Goal: Find specific page/section: Find specific page/section

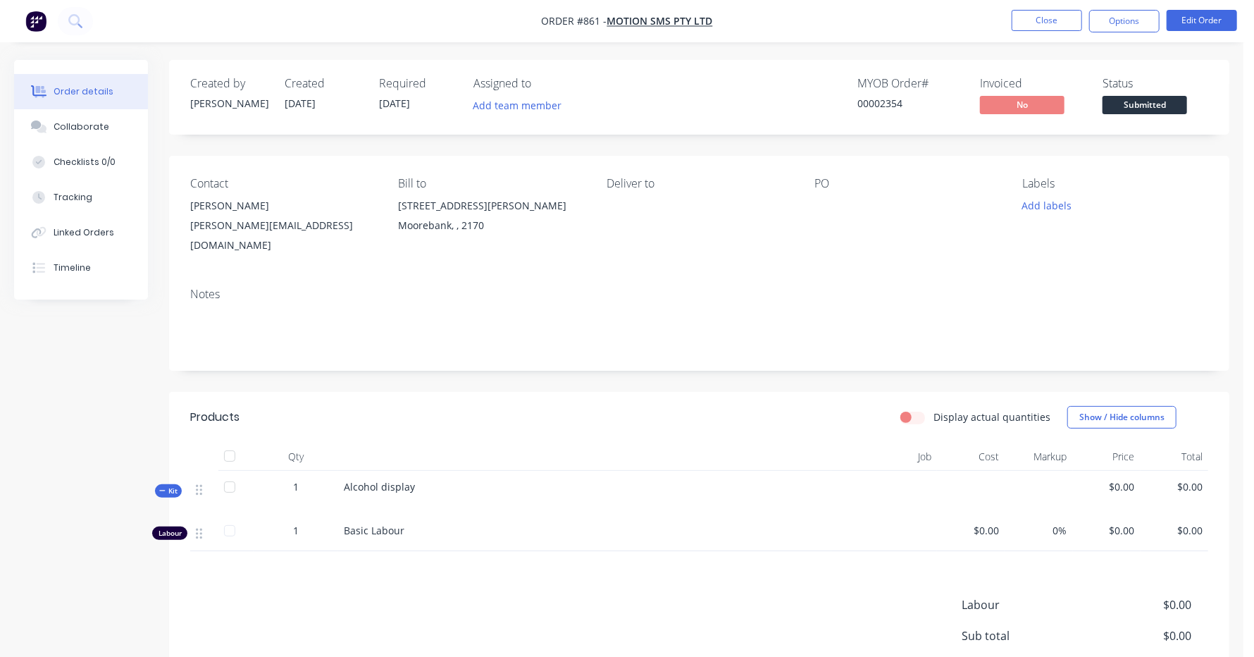
click at [43, 20] on img "button" at bounding box center [35, 21] width 21 height 21
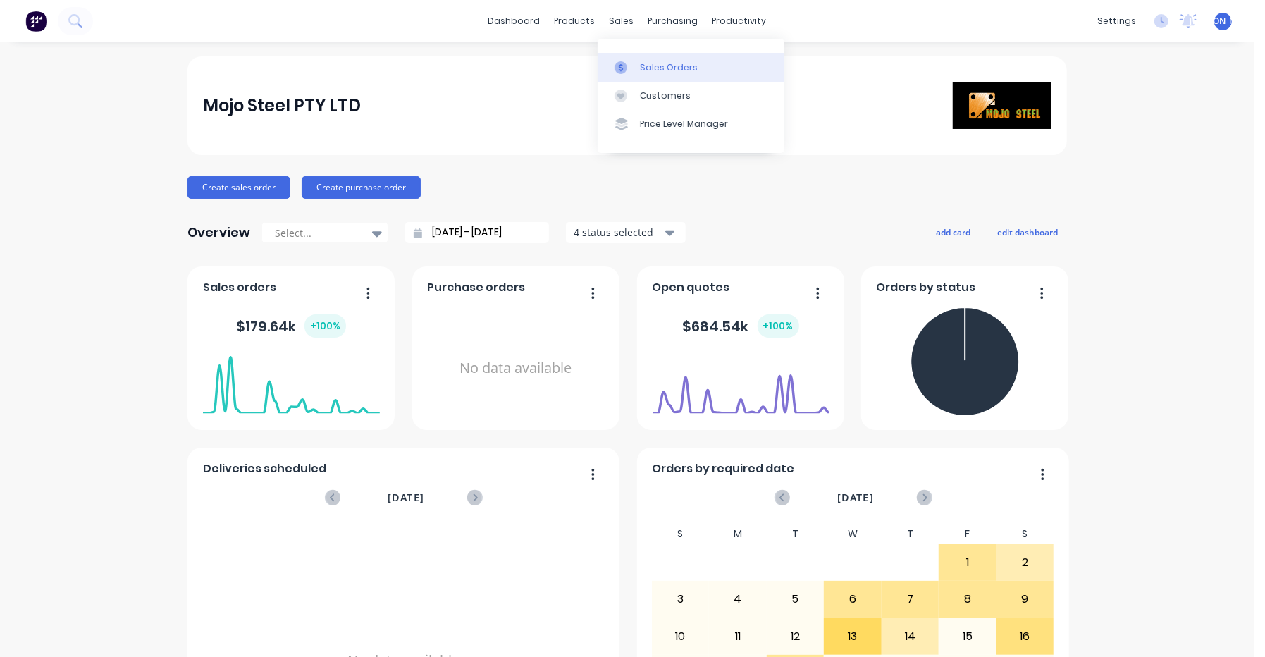
click at [645, 65] on div "Sales Orders" at bounding box center [669, 67] width 58 height 13
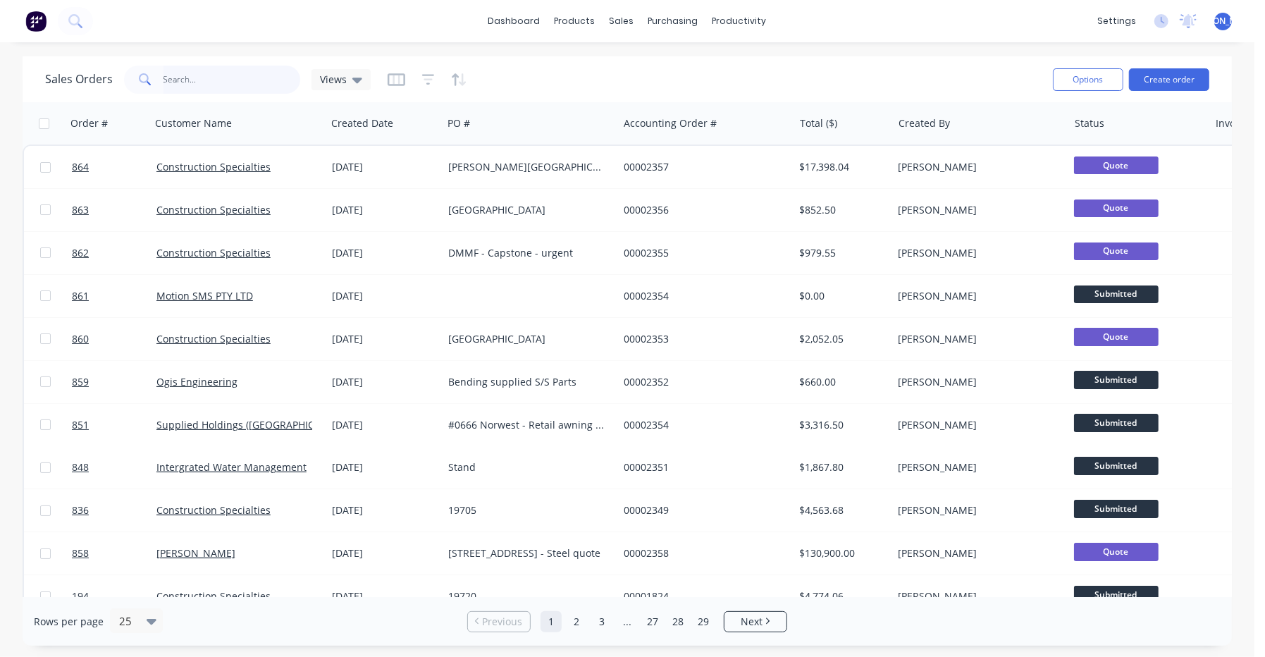
click at [213, 75] on input "text" at bounding box center [231, 80] width 137 height 28
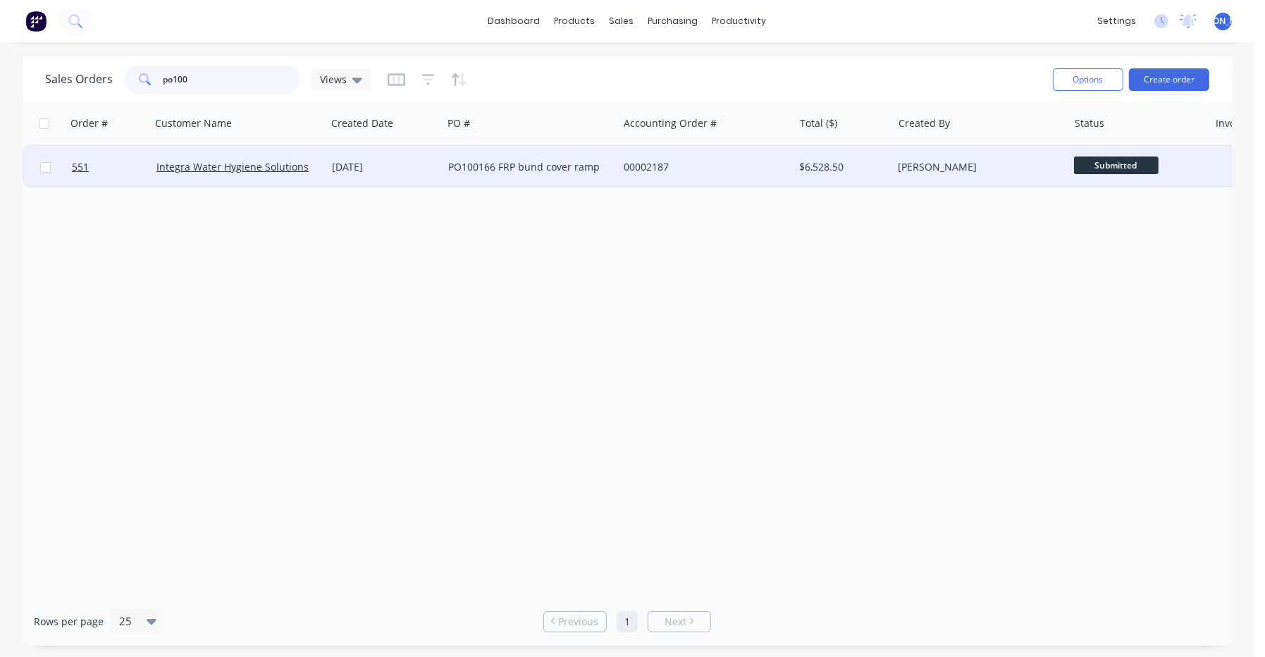
type input "po100"
click at [240, 150] on div "Integra Water Hygiene Solutions" at bounding box center [238, 167] width 175 height 42
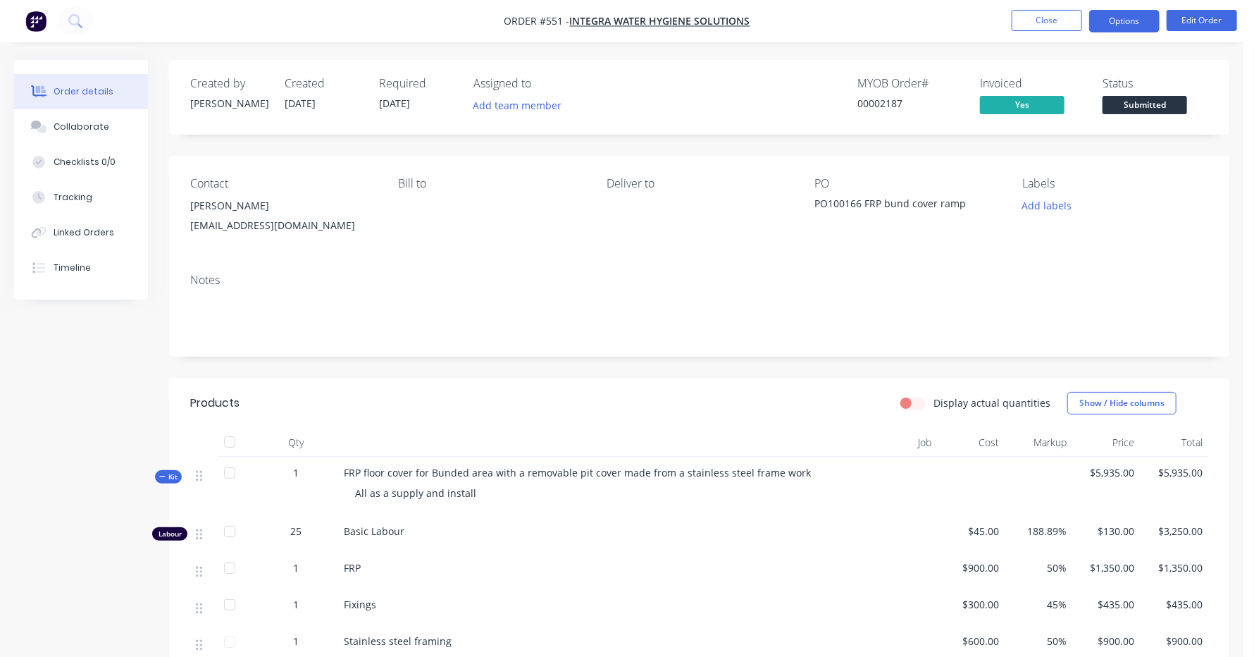
click at [1106, 16] on button "Options" at bounding box center [1124, 21] width 70 height 23
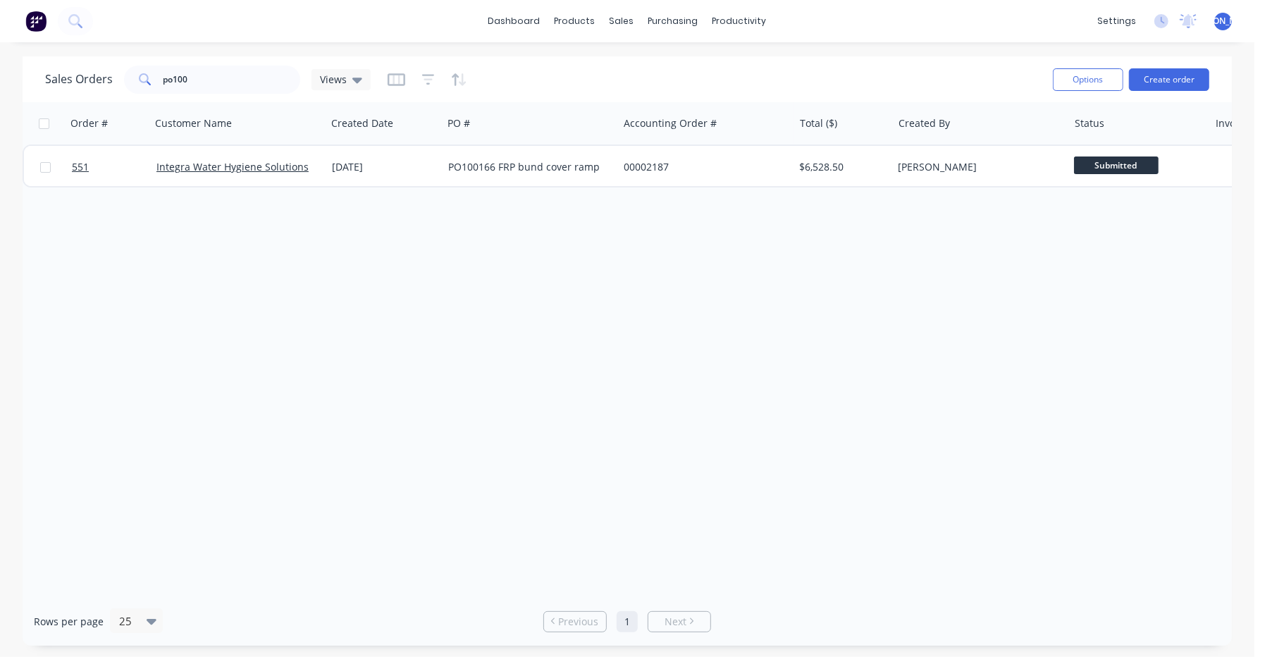
click at [41, 22] on img at bounding box center [35, 21] width 21 height 21
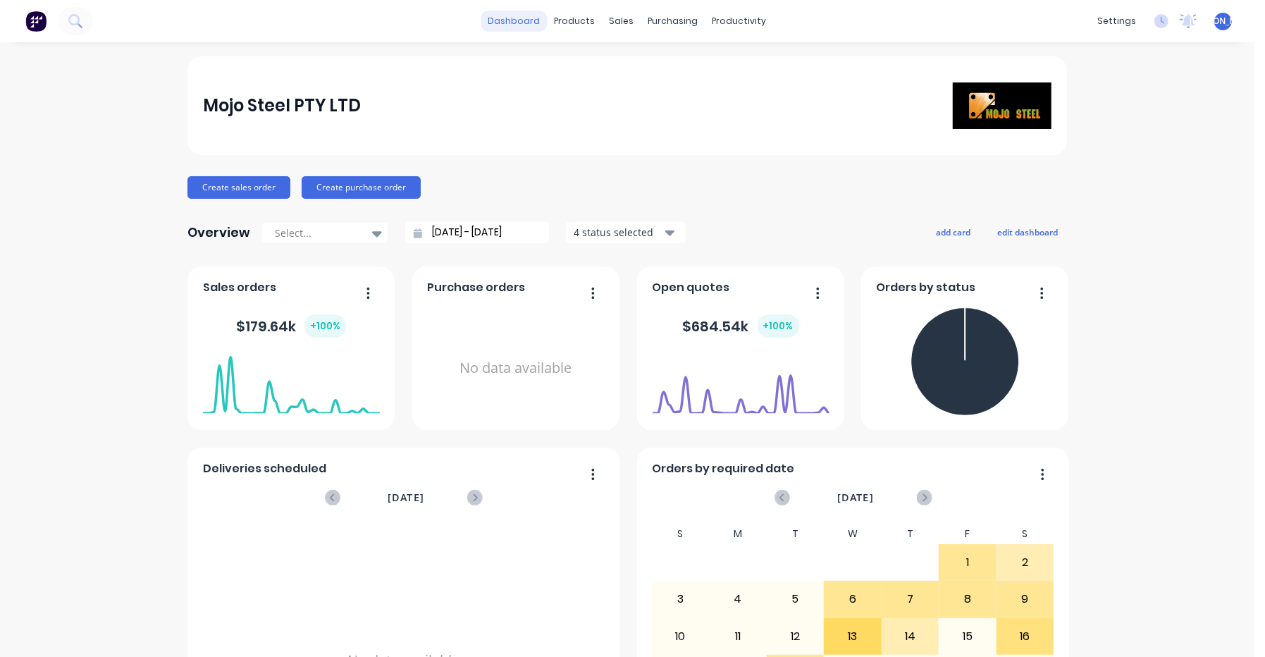
click at [520, 25] on link "dashboard" at bounding box center [514, 21] width 66 height 21
click at [514, 22] on link "dashboard" at bounding box center [514, 21] width 66 height 21
click at [35, 14] on img at bounding box center [35, 21] width 21 height 21
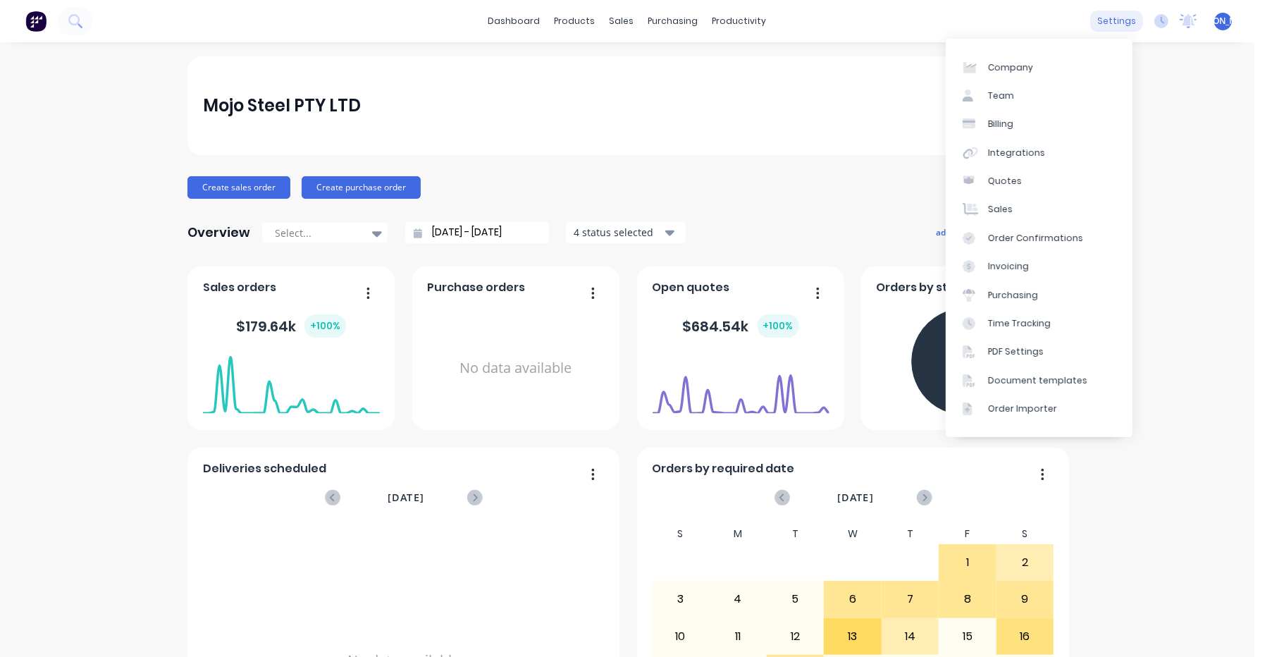
click at [1111, 20] on div "settings" at bounding box center [1116, 21] width 53 height 21
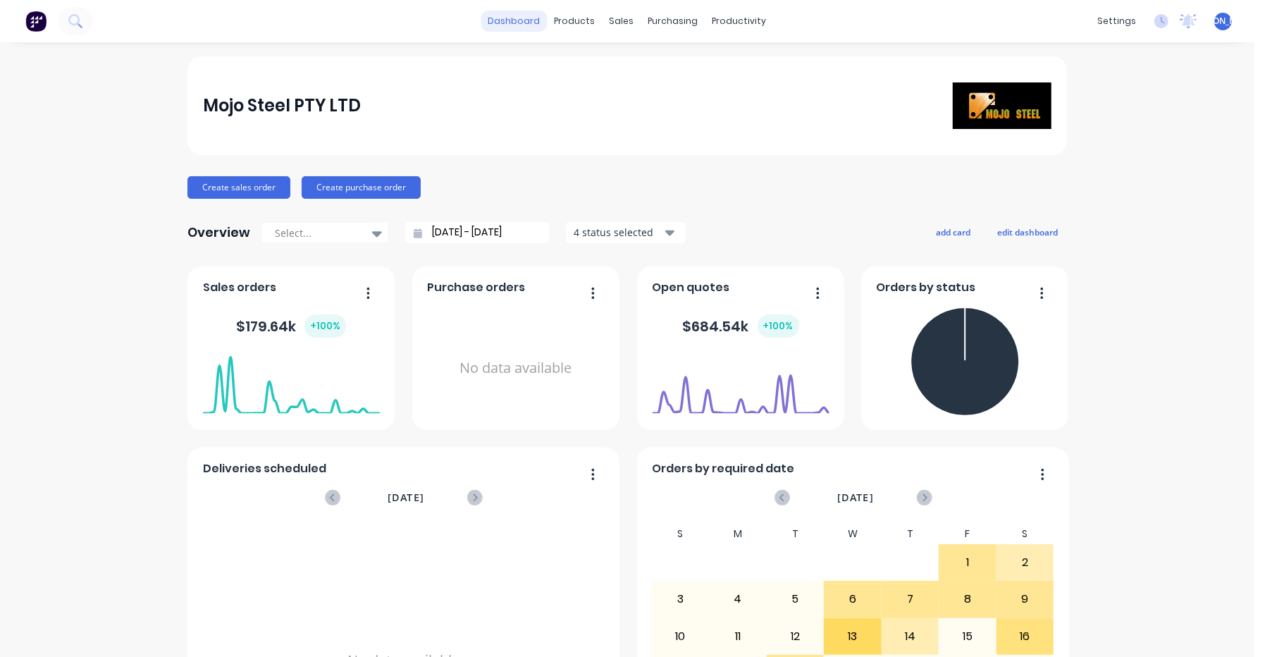
click at [514, 18] on link "dashboard" at bounding box center [514, 21] width 66 height 21
click at [503, 21] on link "dashboard" at bounding box center [514, 21] width 66 height 21
click at [33, 30] on img at bounding box center [35, 21] width 21 height 21
click at [50, 24] on button at bounding box center [36, 21] width 30 height 28
click at [40, 24] on img at bounding box center [35, 21] width 21 height 21
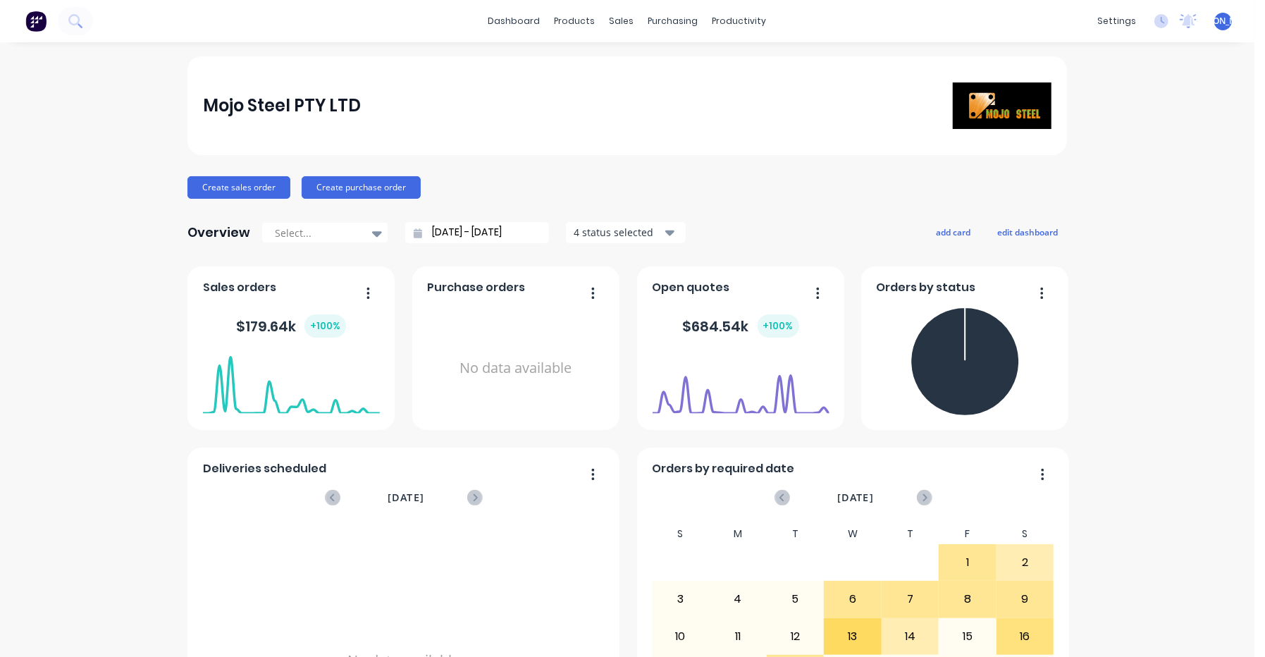
click at [40, 21] on img at bounding box center [35, 21] width 21 height 21
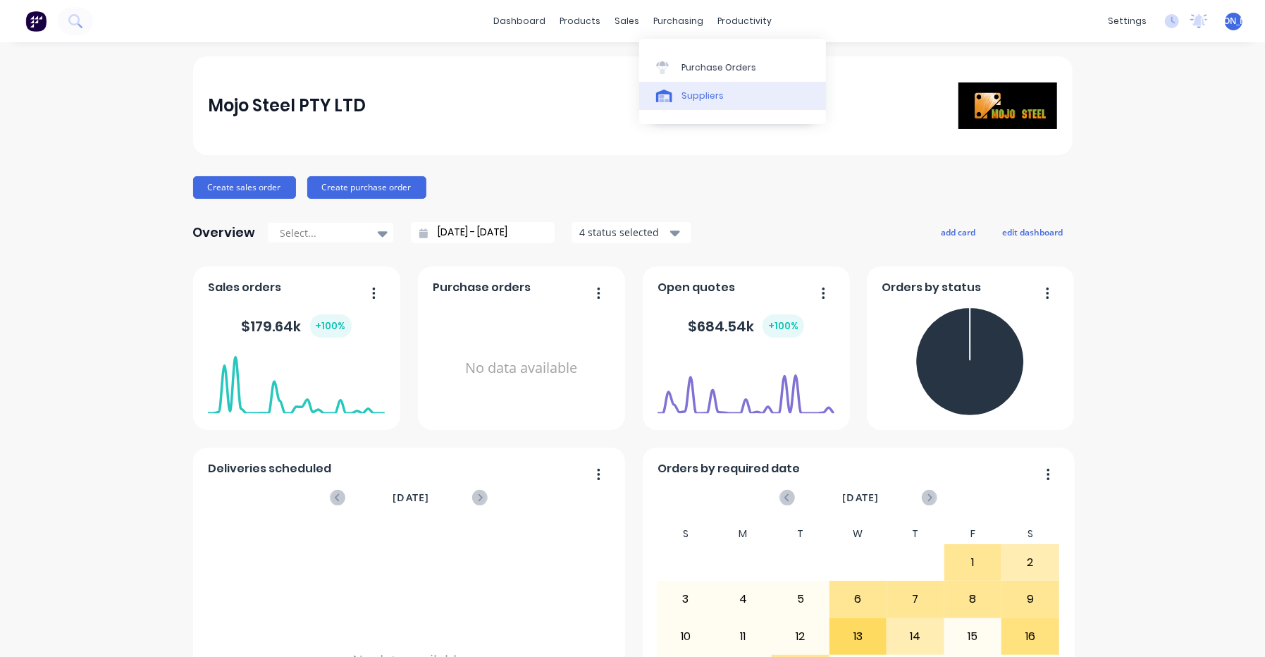
click at [696, 96] on div "Suppliers" at bounding box center [702, 95] width 42 height 13
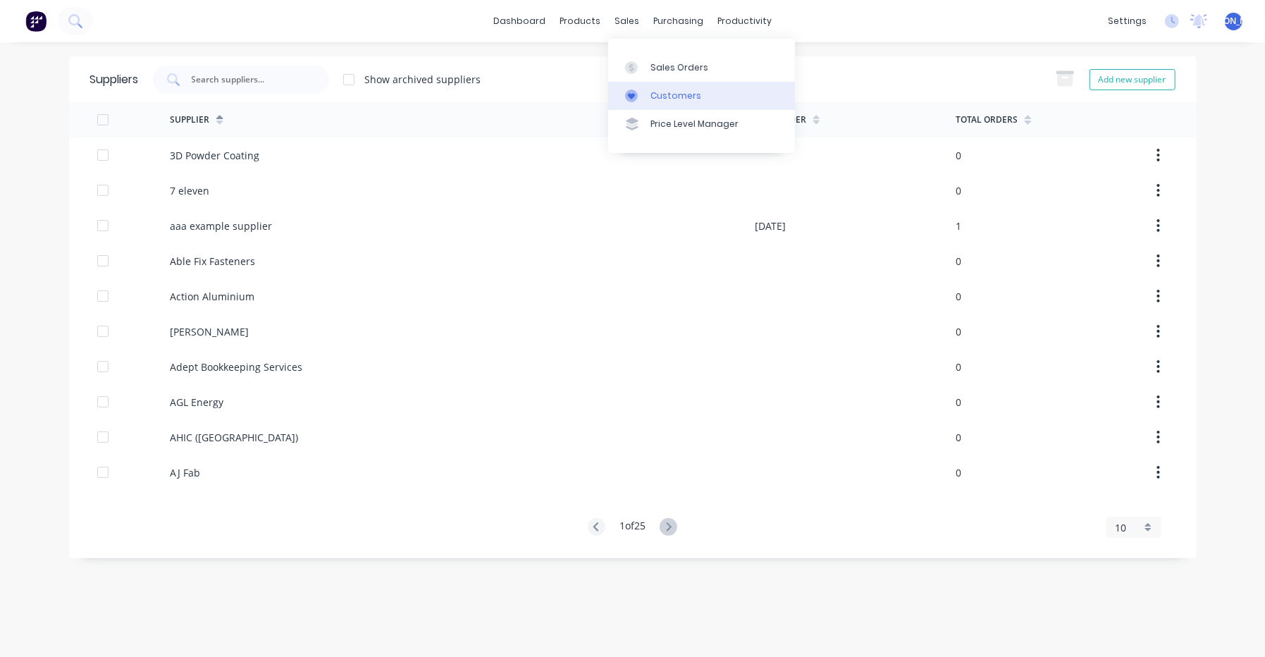
click at [654, 97] on div "Customers" at bounding box center [675, 95] width 51 height 13
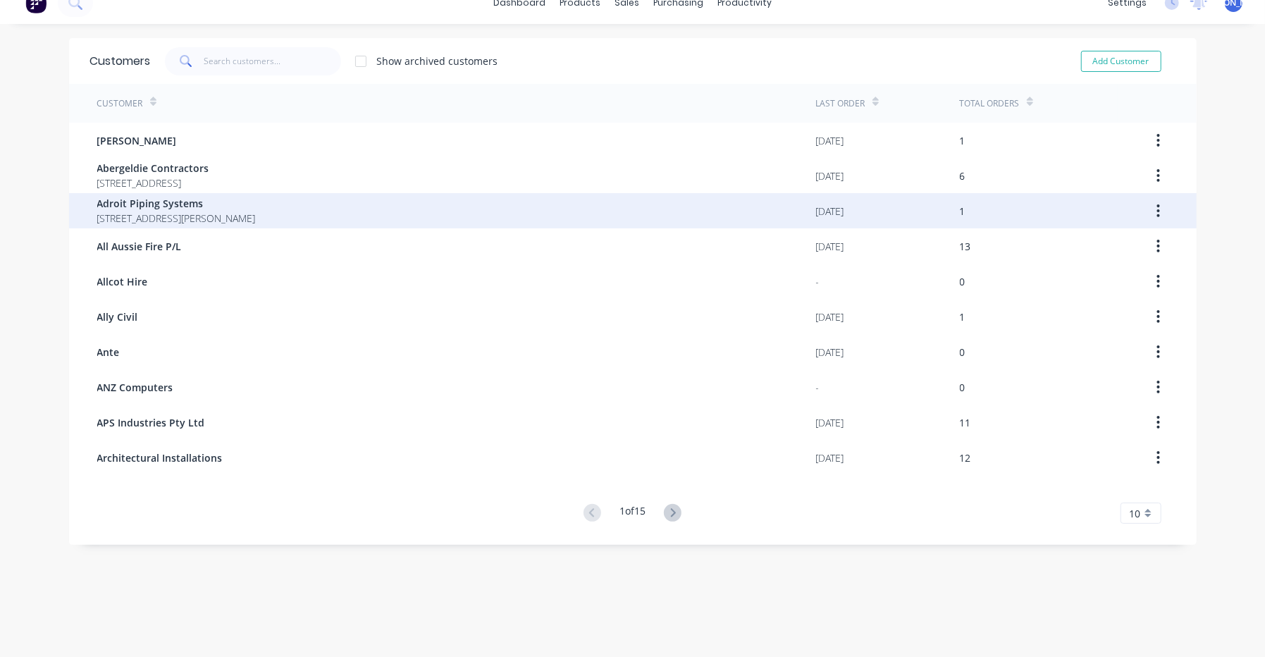
scroll to position [28, 0]
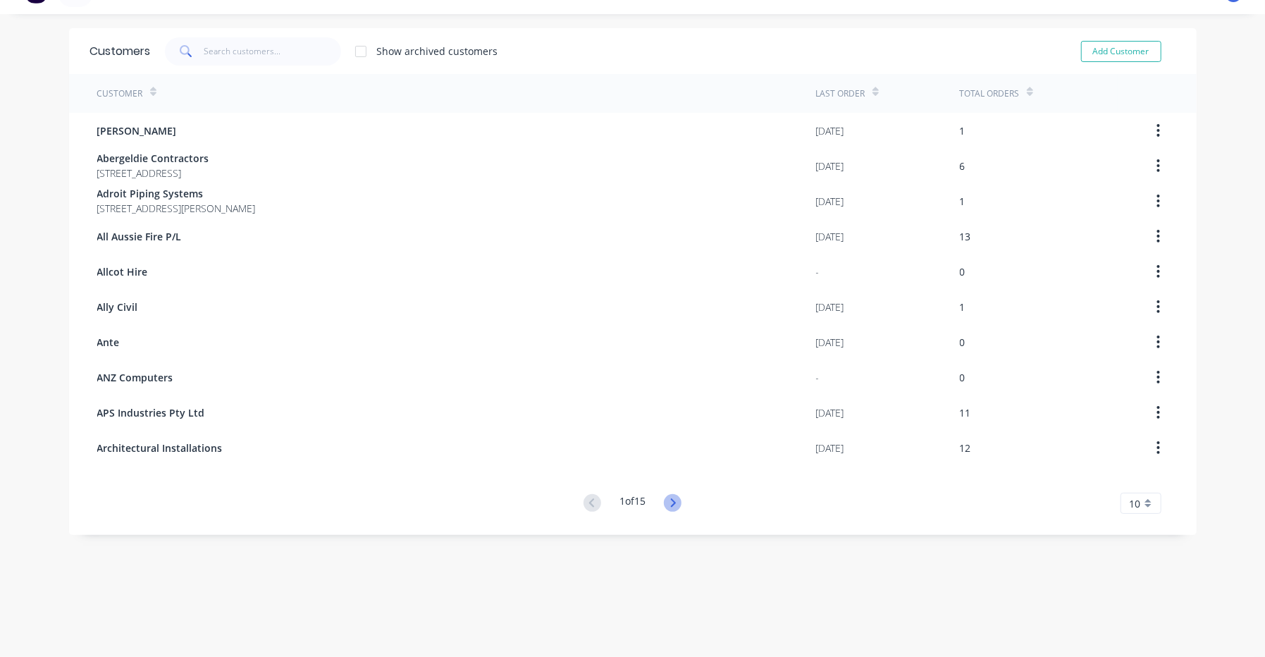
click at [671, 506] on icon at bounding box center [673, 503] width 18 height 18
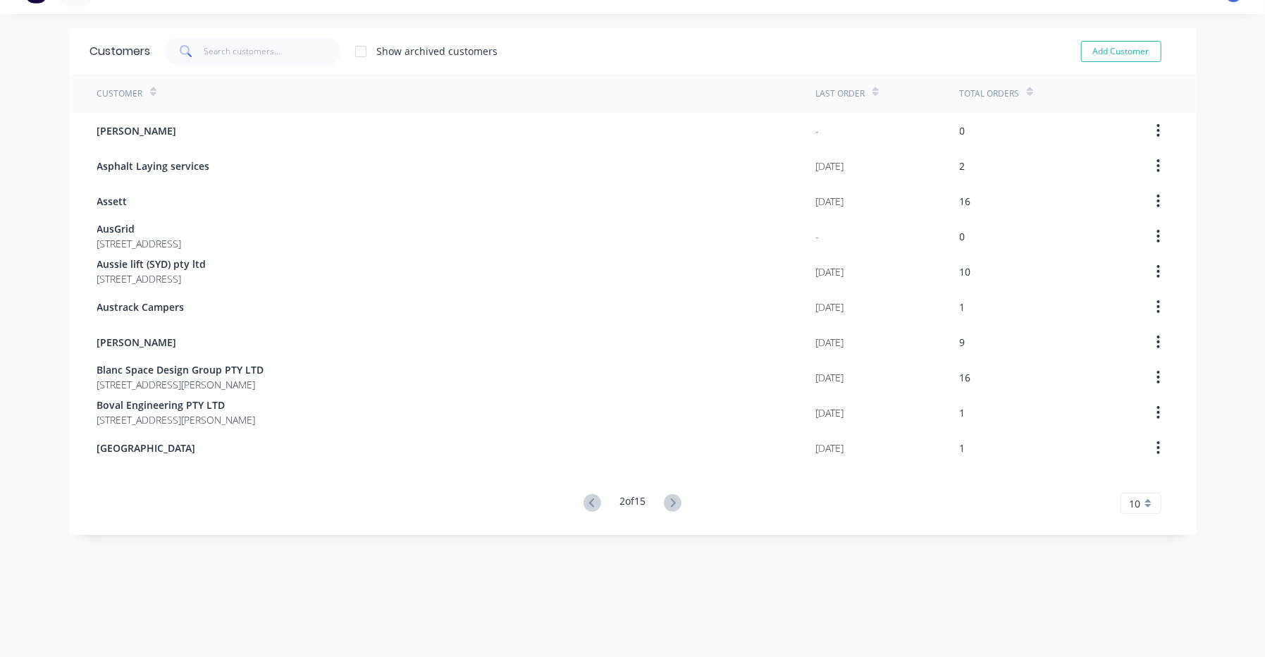
click at [671, 509] on icon at bounding box center [673, 503] width 18 height 18
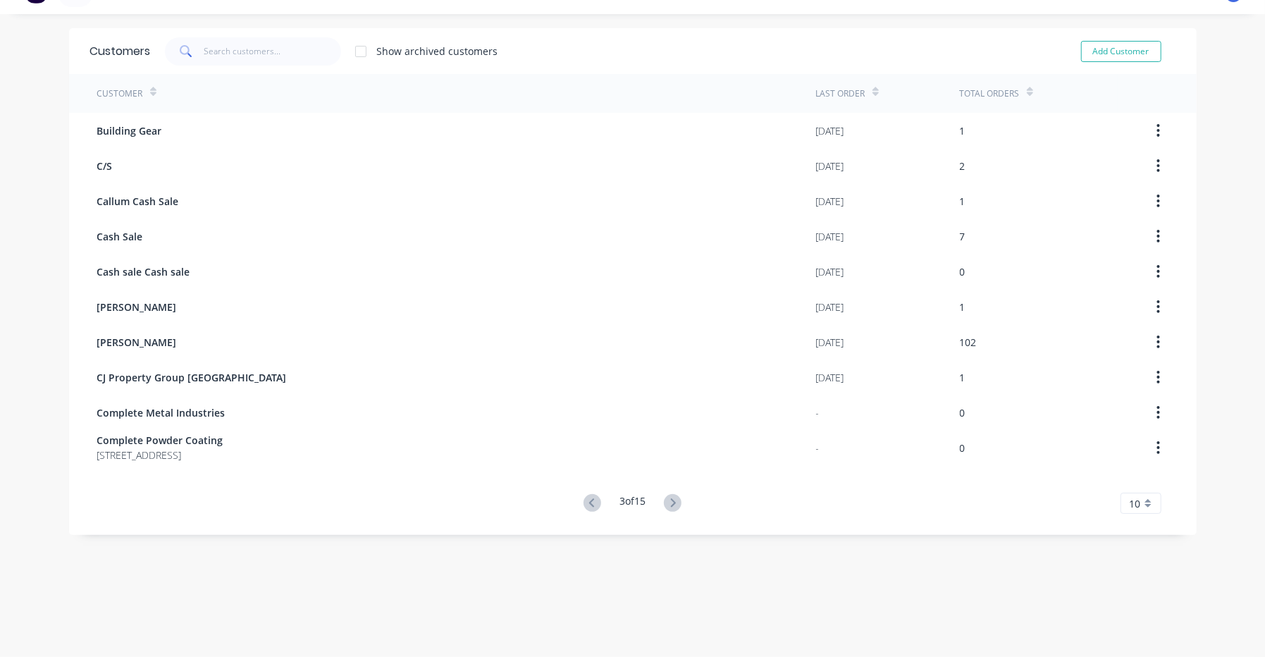
click at [668, 510] on icon at bounding box center [673, 503] width 18 height 18
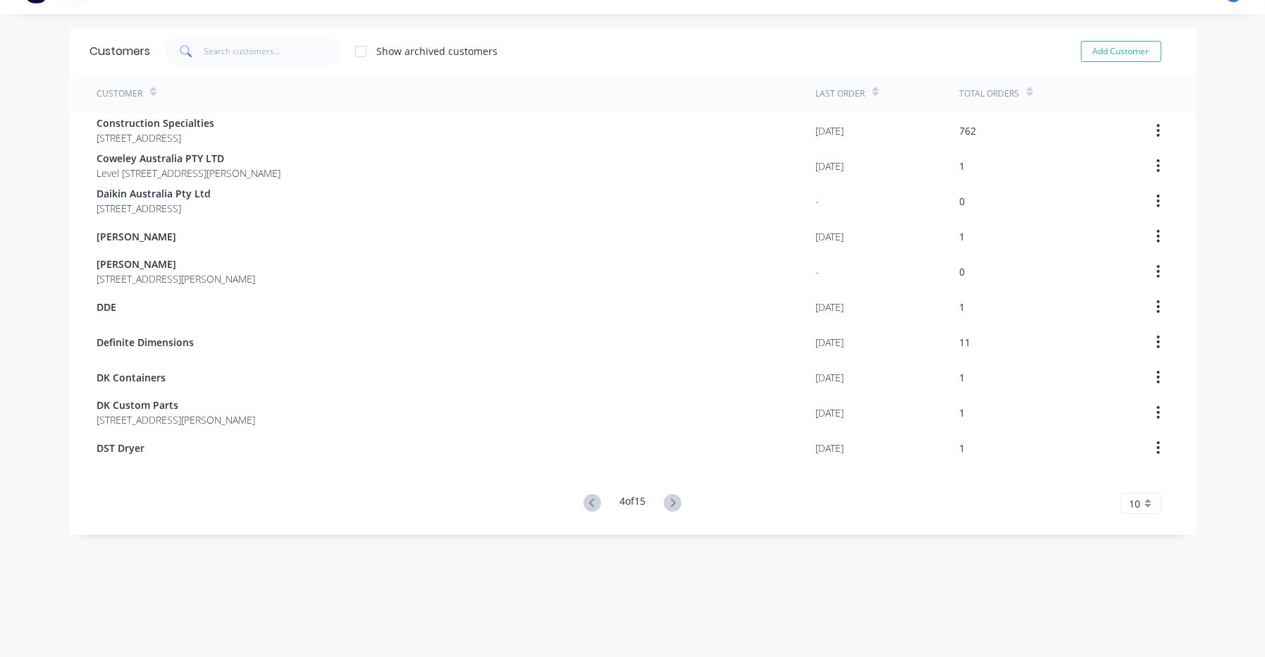
click at [668, 510] on icon at bounding box center [673, 503] width 18 height 18
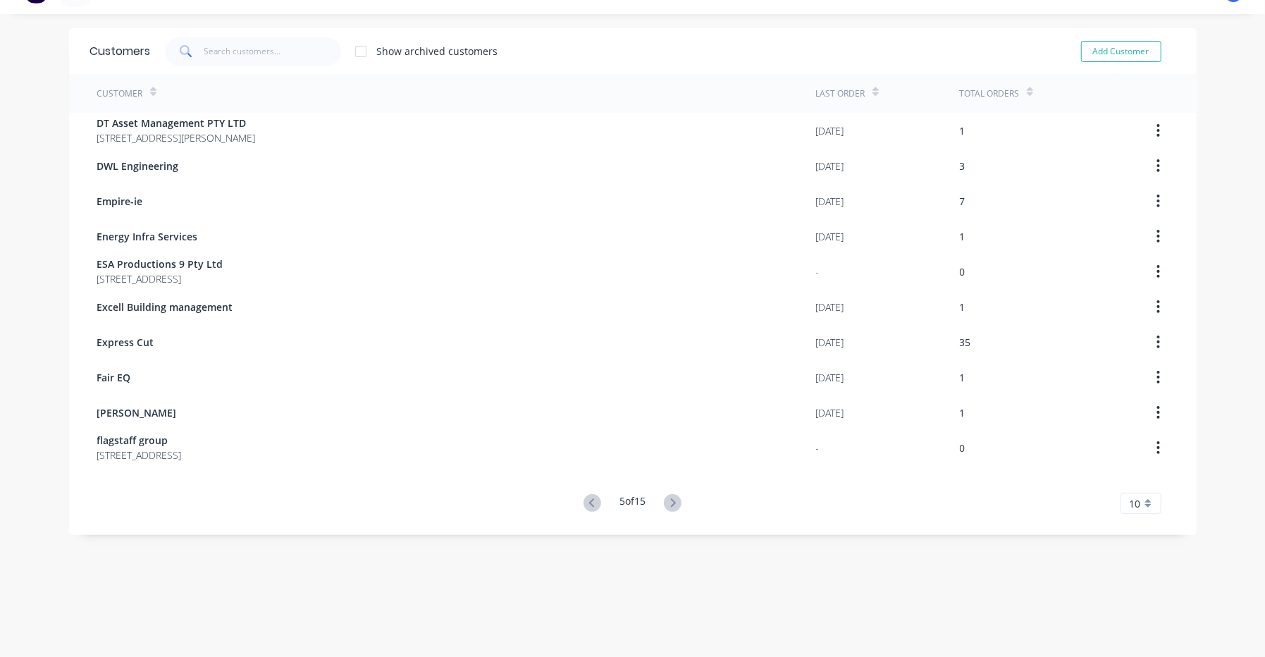
click at [668, 510] on icon at bounding box center [673, 503] width 18 height 18
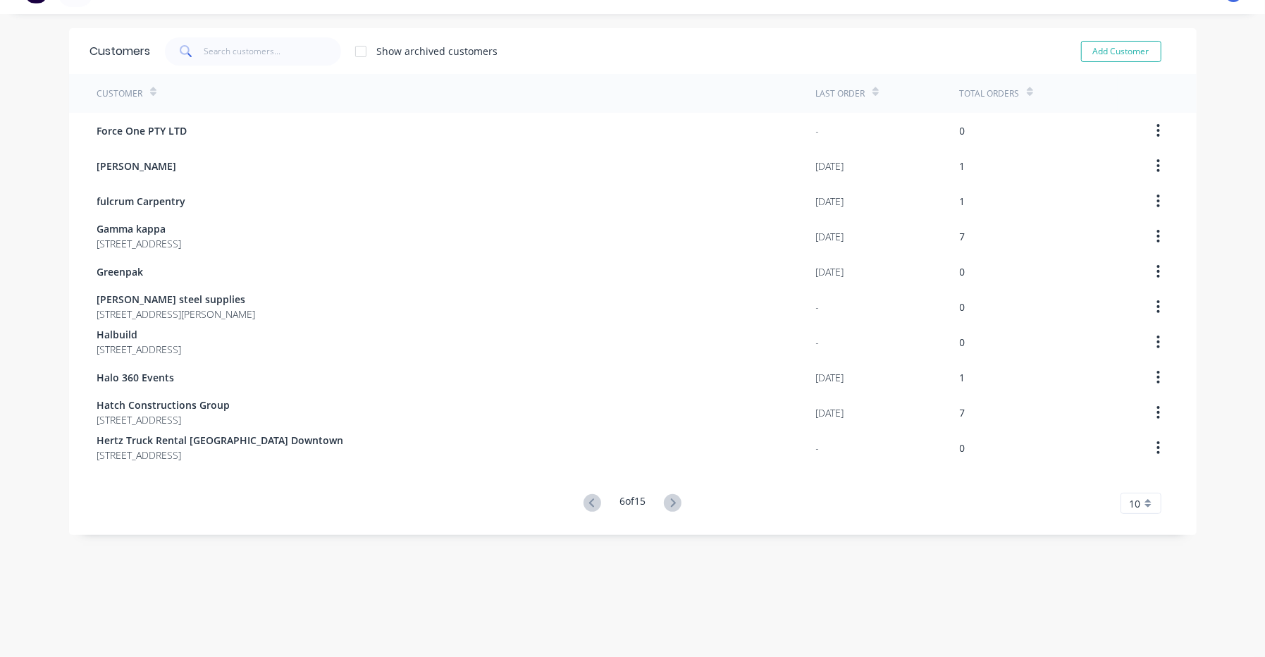
click at [667, 512] on button at bounding box center [672, 503] width 26 height 20
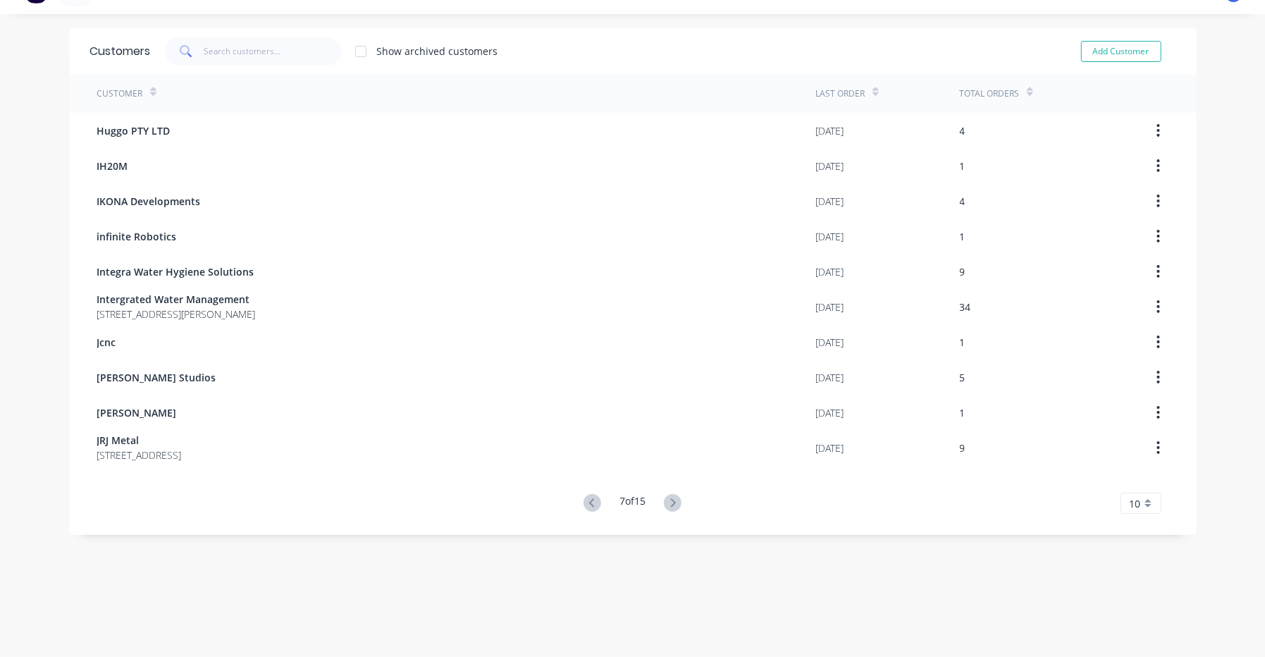
click at [667, 512] on button at bounding box center [672, 503] width 26 height 20
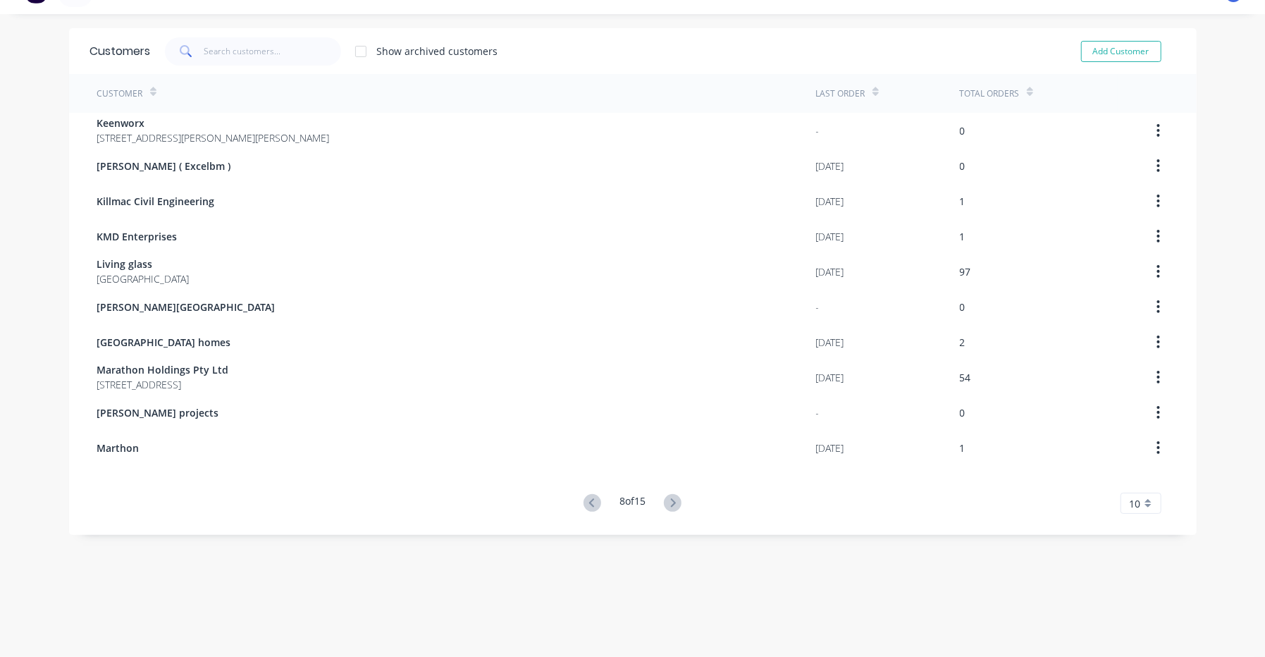
click at [667, 512] on button at bounding box center [672, 503] width 26 height 20
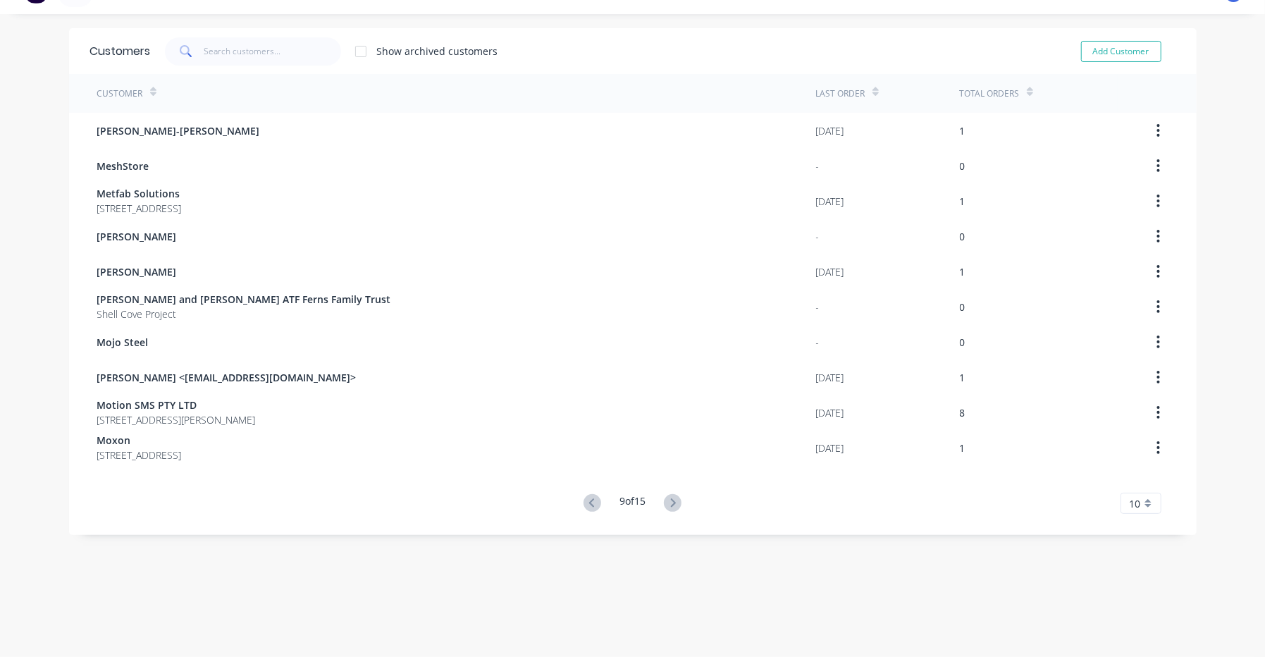
click at [667, 513] on button at bounding box center [672, 503] width 26 height 20
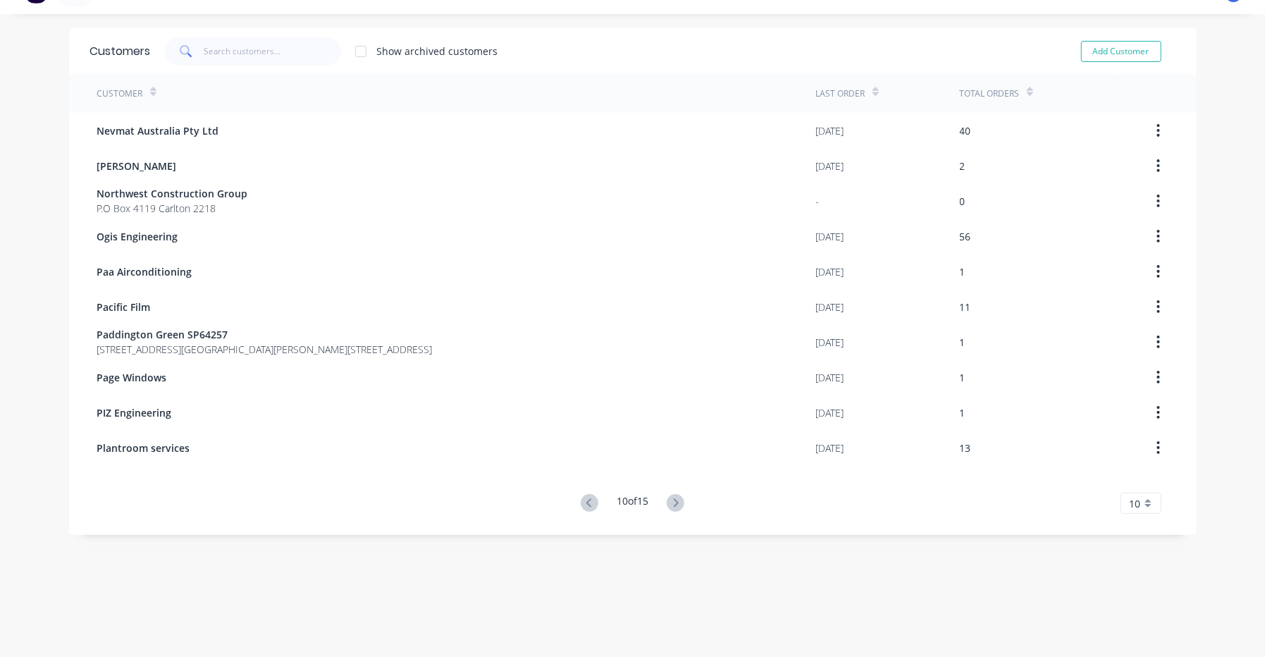
click at [667, 513] on div "10 of 15" at bounding box center [632, 503] width 112 height 20
click at [668, 507] on icon at bounding box center [676, 503] width 18 height 18
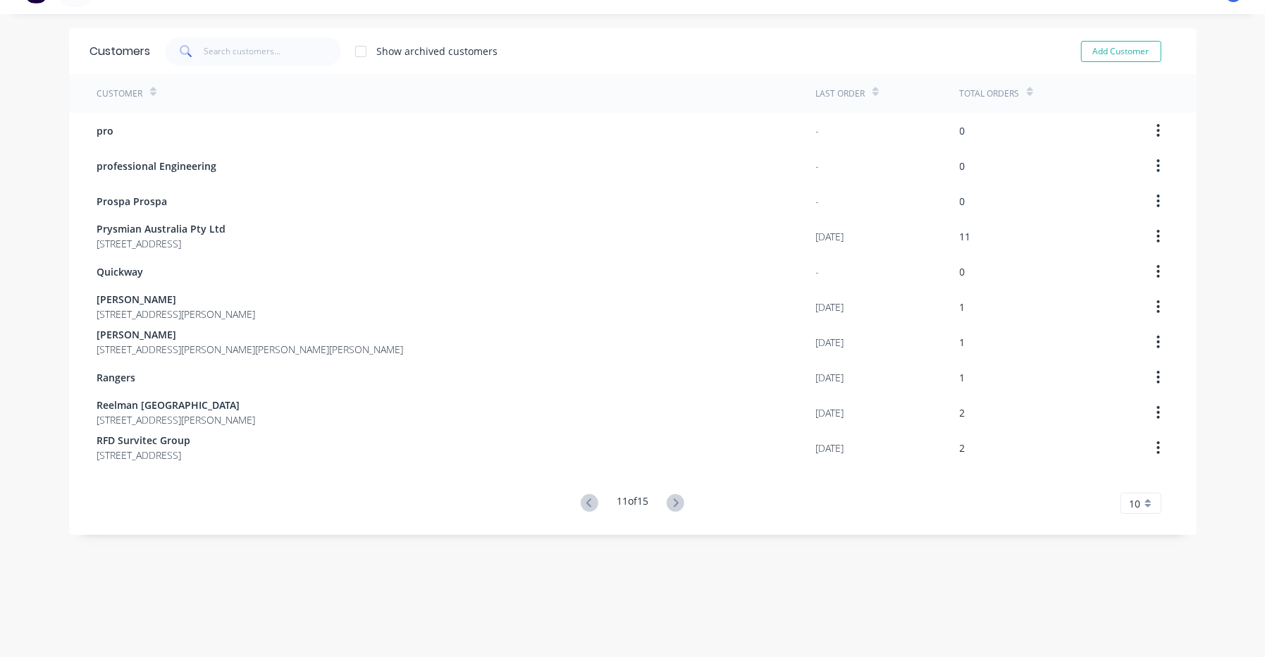
click at [668, 507] on icon at bounding box center [676, 503] width 18 height 18
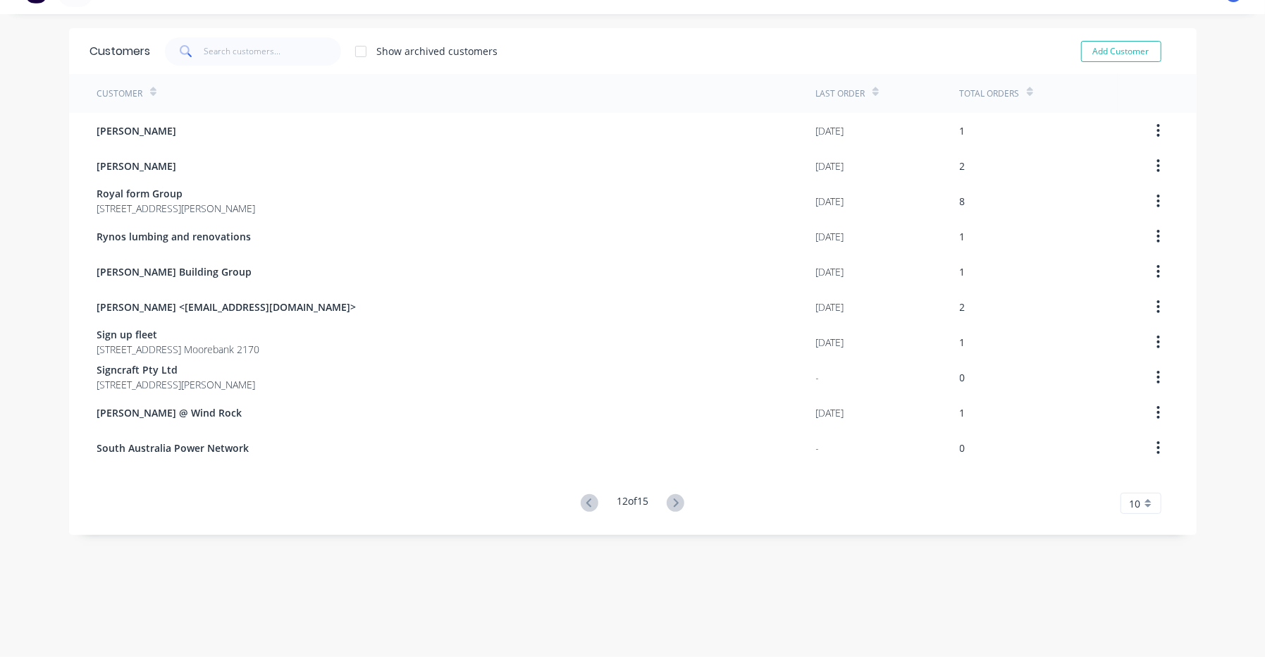
click at [668, 507] on icon at bounding box center [676, 503] width 18 height 18
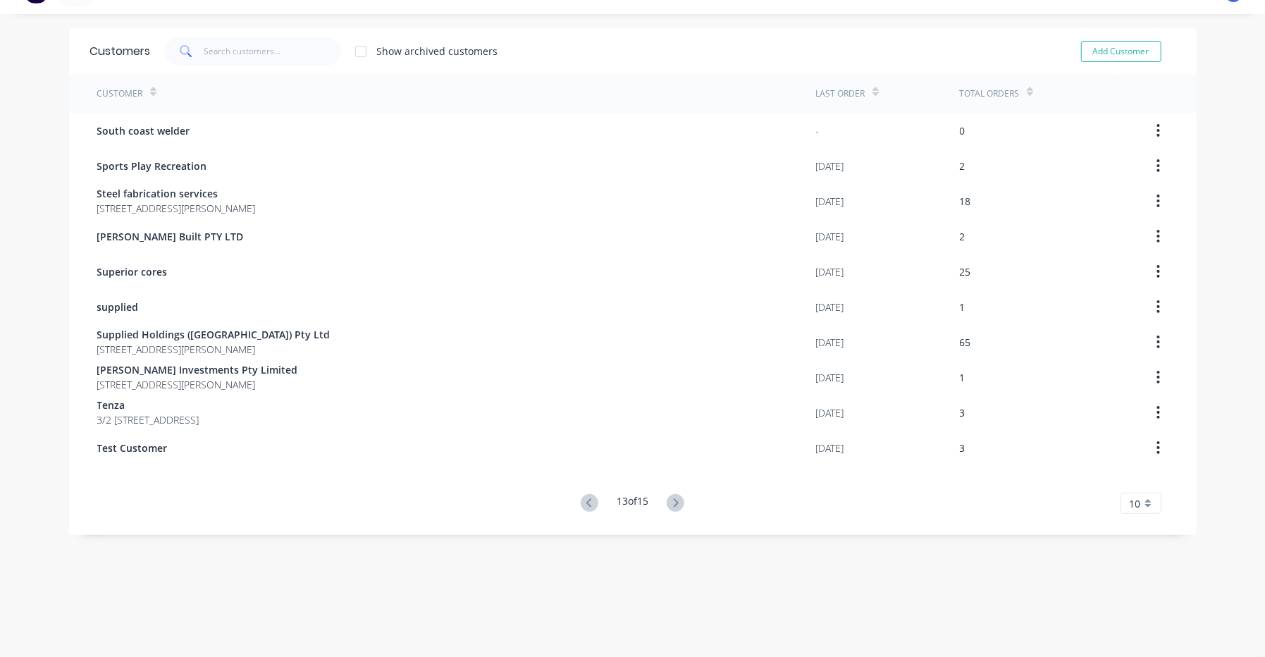
click at [668, 507] on icon at bounding box center [676, 503] width 18 height 18
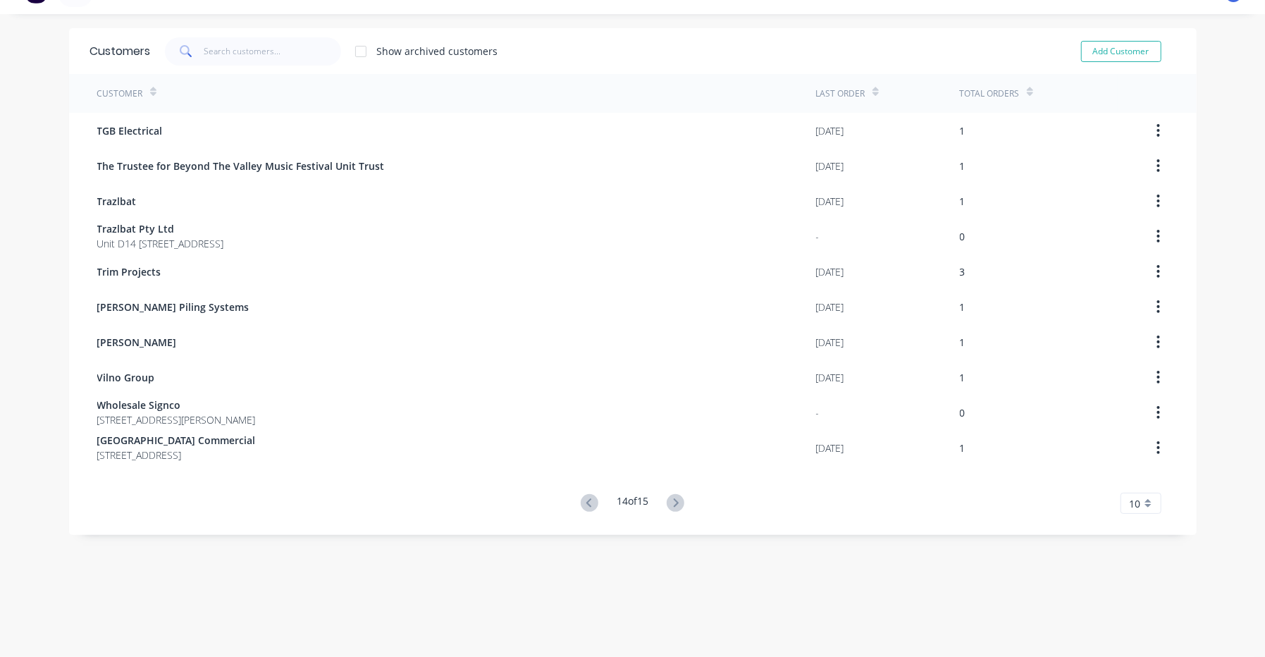
click at [668, 507] on icon at bounding box center [676, 503] width 18 height 18
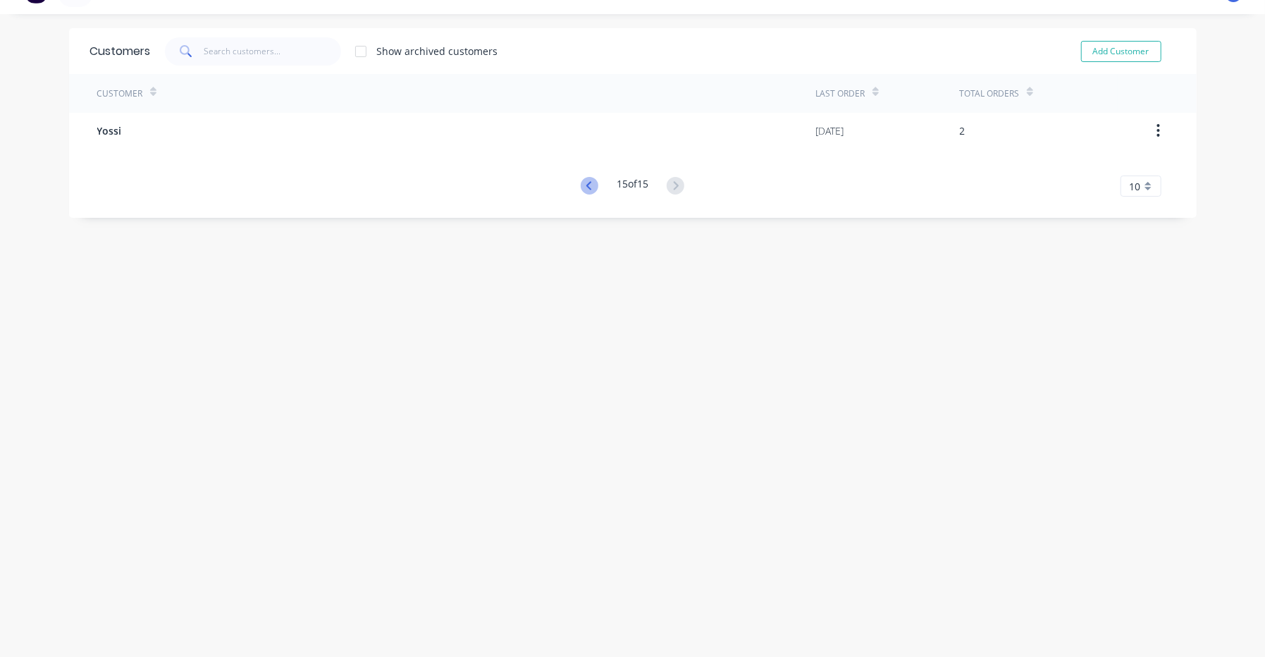
click at [581, 189] on icon at bounding box center [590, 186] width 18 height 18
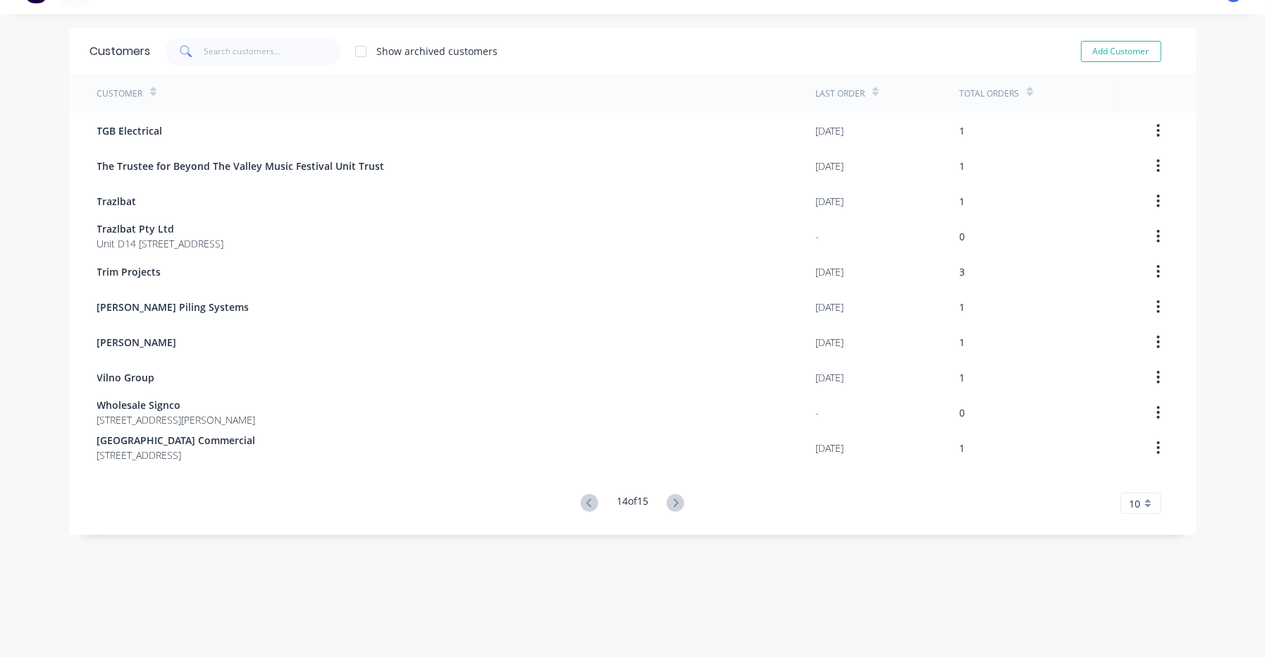
click at [581, 189] on div "Trazlbat" at bounding box center [456, 200] width 719 height 35
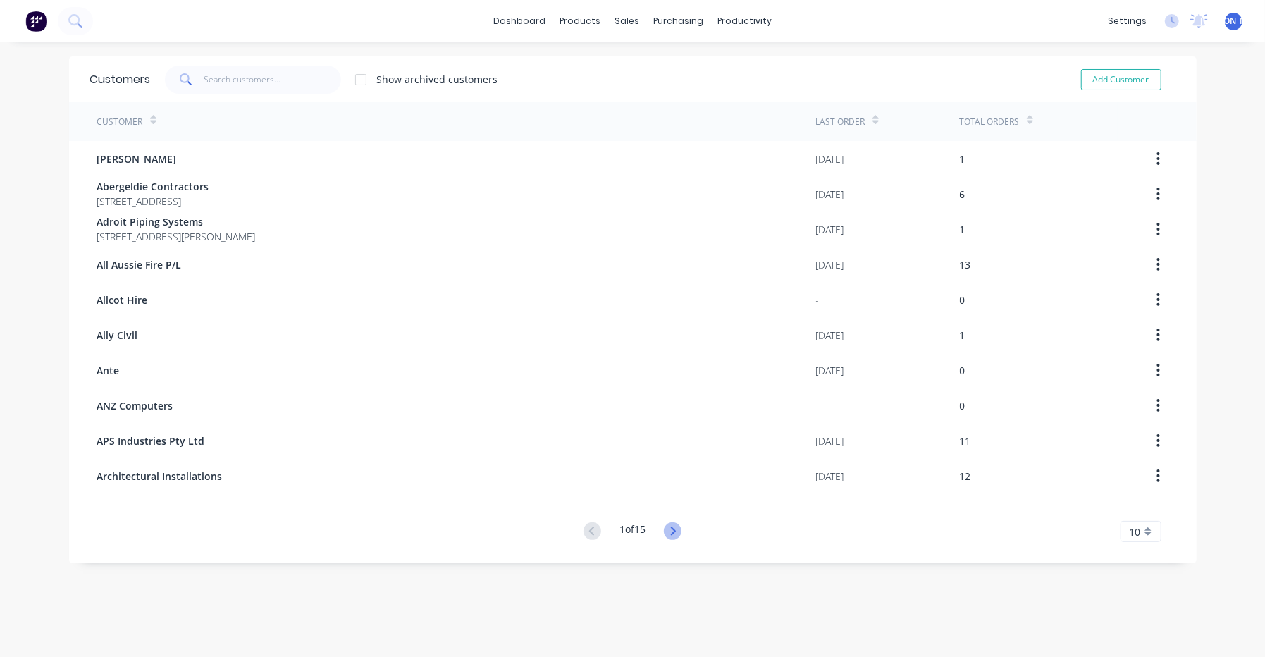
click at [668, 529] on icon at bounding box center [673, 531] width 18 height 18
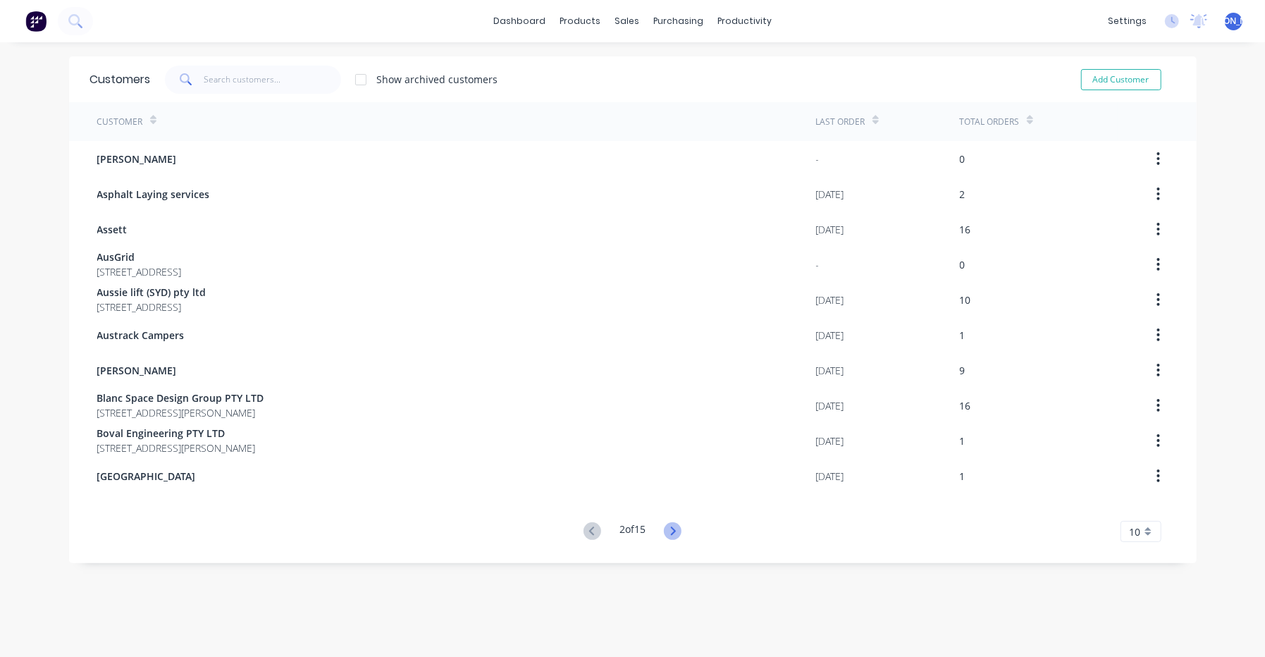
click at [671, 527] on icon at bounding box center [673, 530] width 5 height 8
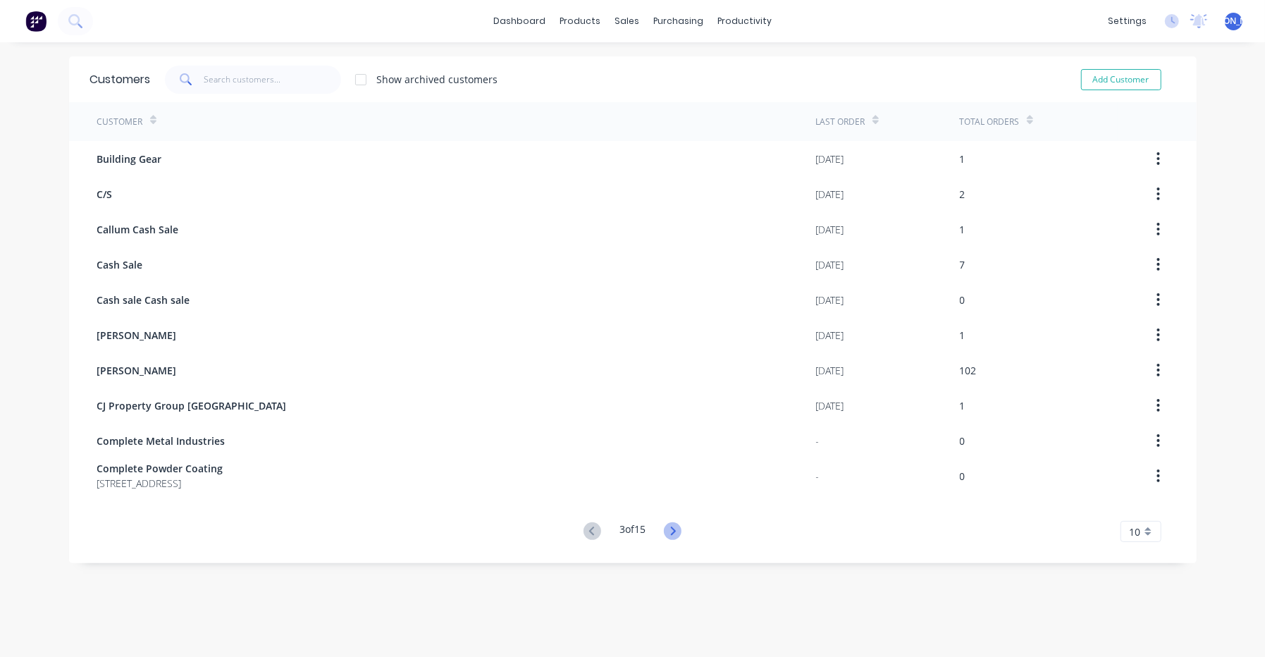
click at [671, 529] on icon at bounding box center [673, 530] width 5 height 8
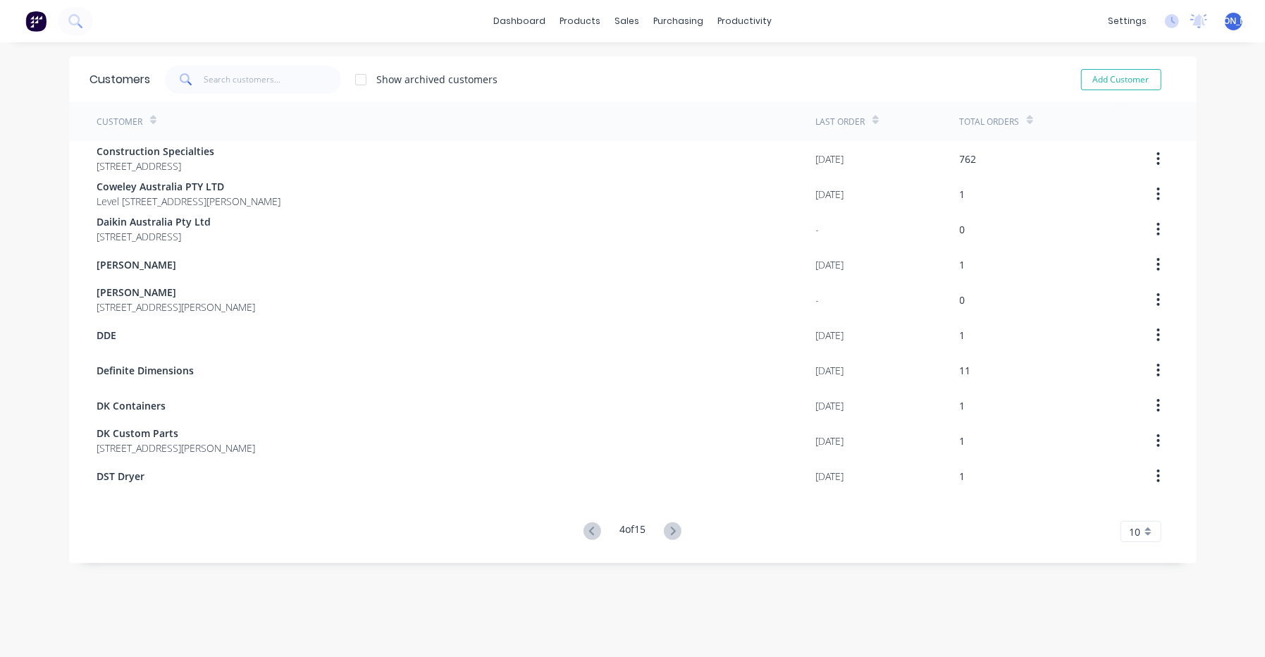
click at [672, 533] on icon at bounding box center [673, 531] width 18 height 18
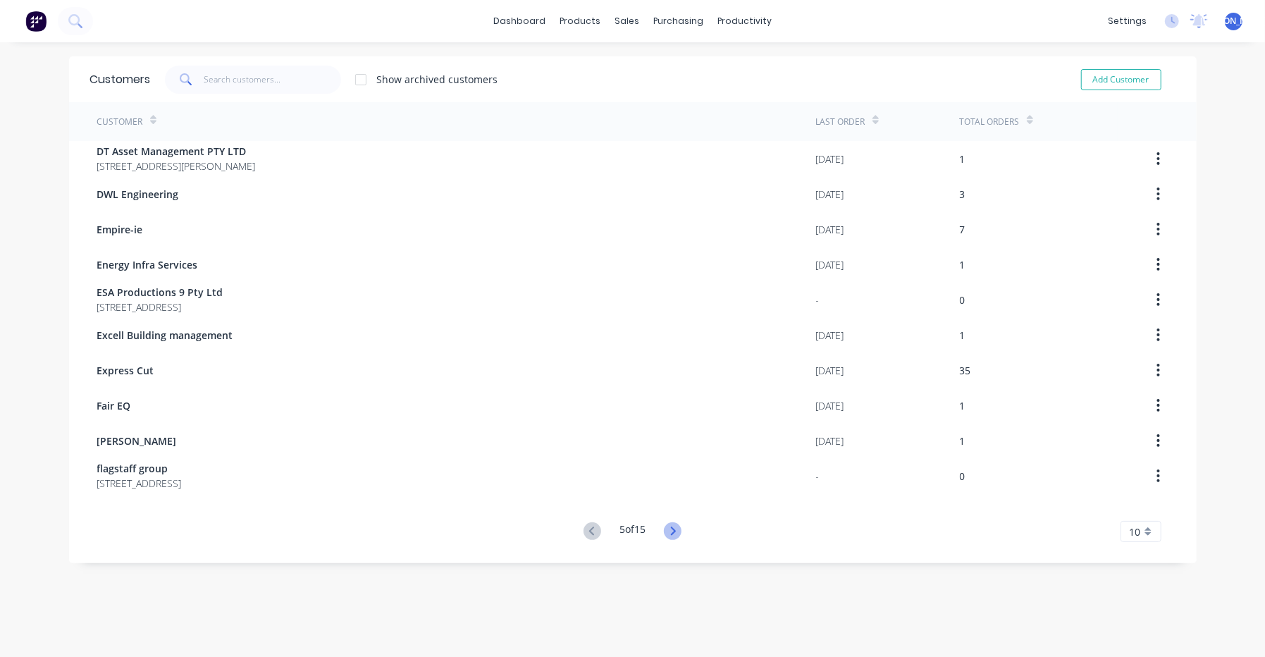
click at [674, 533] on icon at bounding box center [673, 531] width 18 height 18
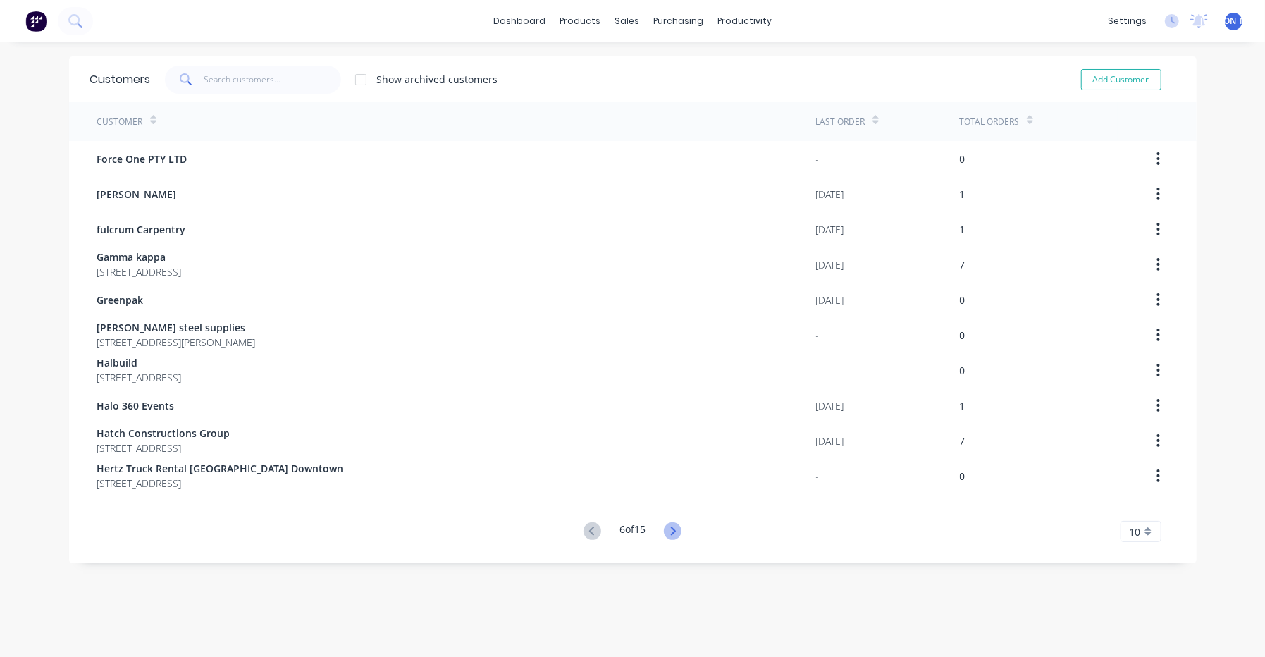
click at [664, 526] on icon at bounding box center [673, 531] width 18 height 18
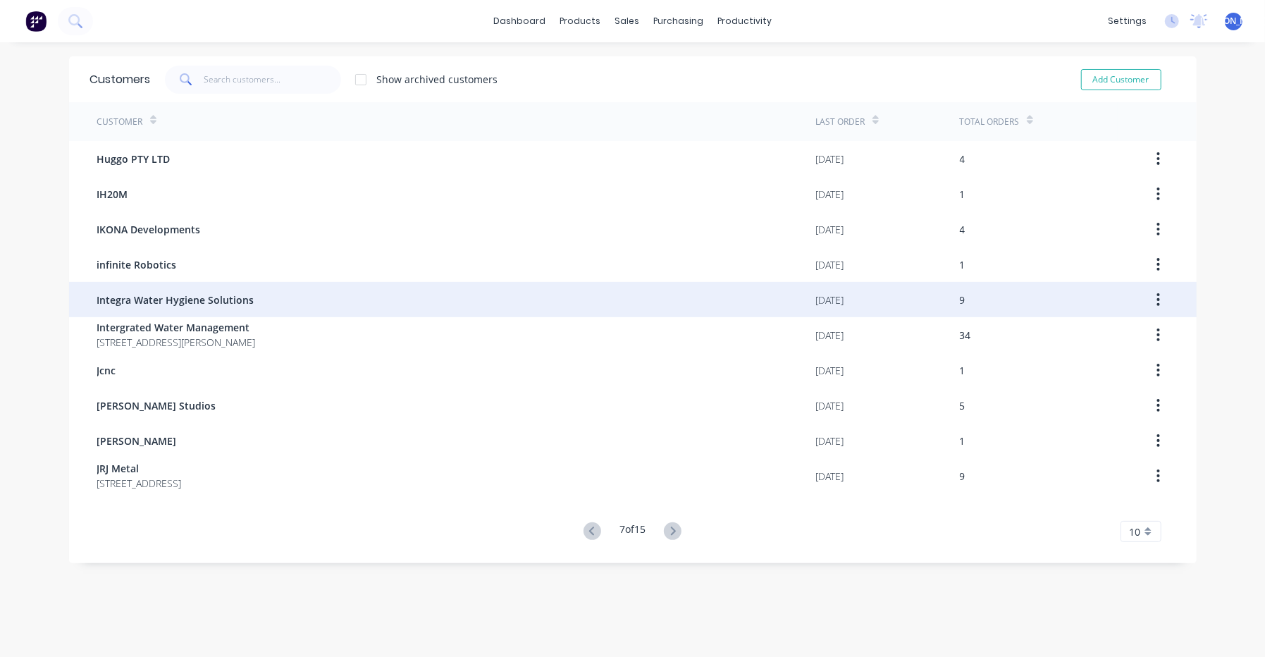
click at [151, 298] on span "Integra Water Hygiene Solutions" at bounding box center [175, 299] width 157 height 15
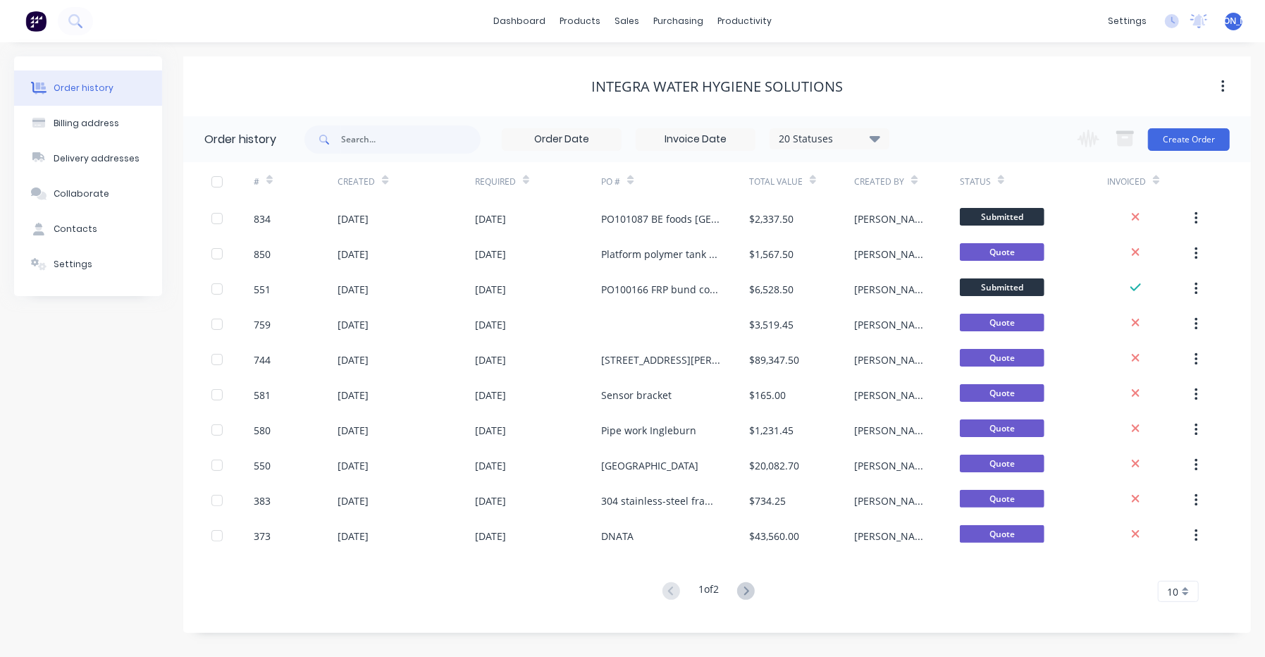
click at [30, 16] on img at bounding box center [35, 21] width 21 height 21
